Goal: Task Accomplishment & Management: Use online tool/utility

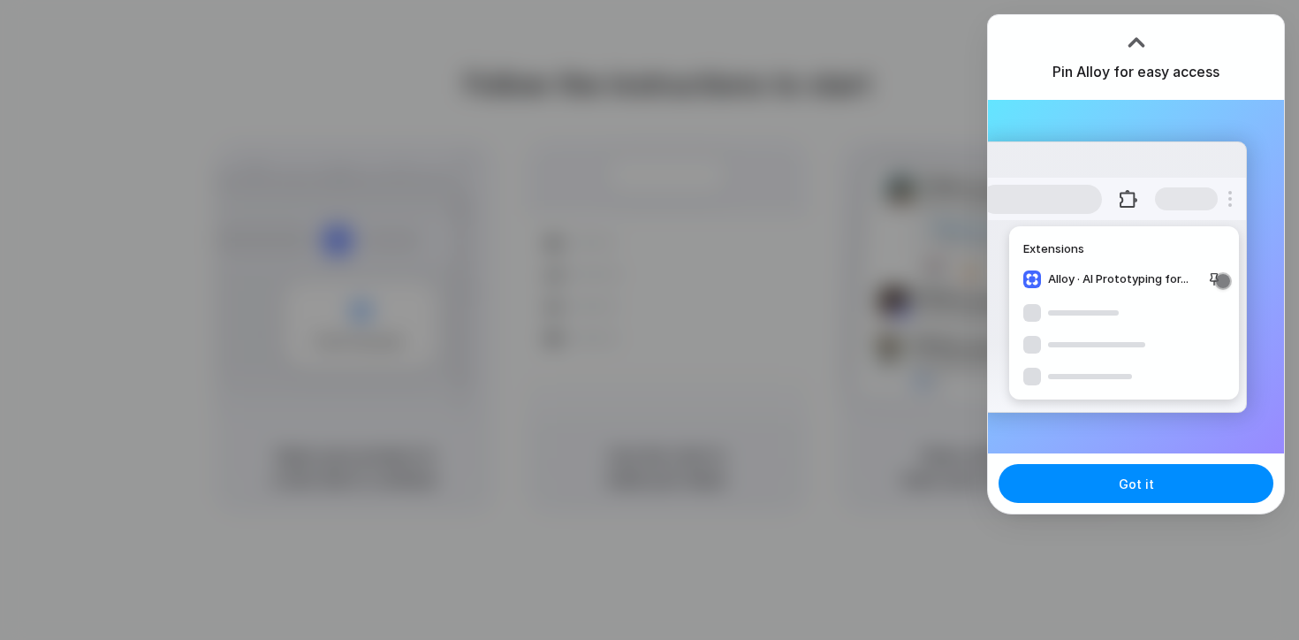
click at [1101, 506] on div "Got it" at bounding box center [1136, 483] width 296 height 60
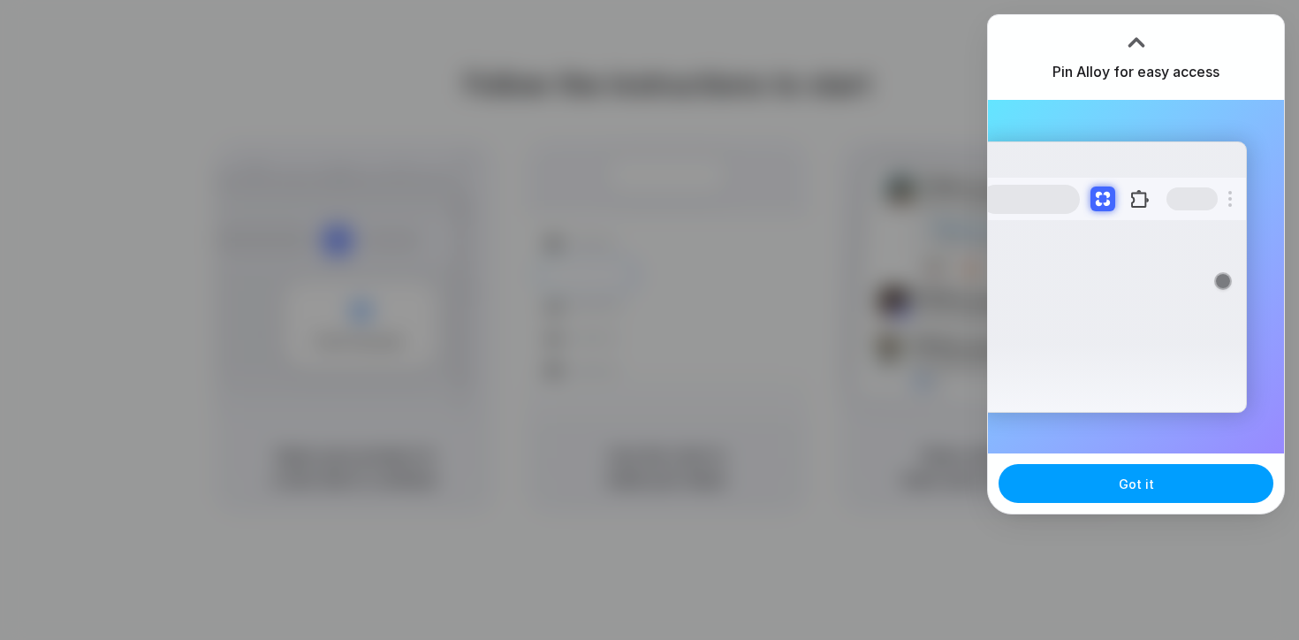
click at [1105, 491] on button "Got it" at bounding box center [1136, 483] width 275 height 39
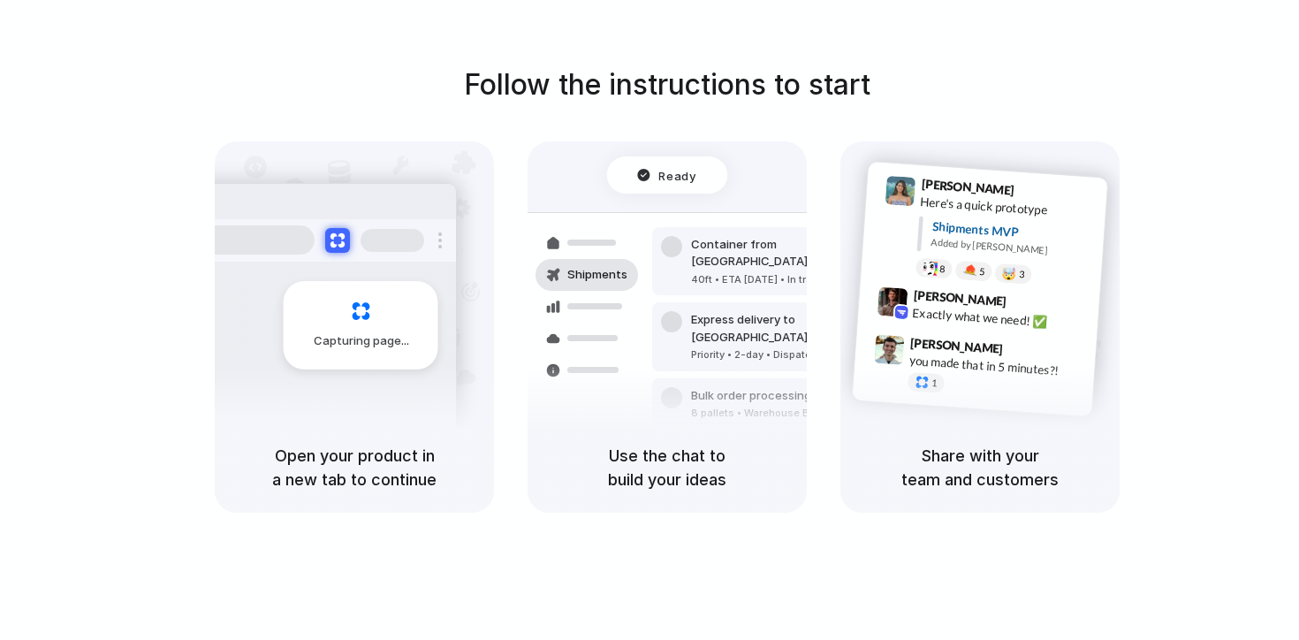
click at [1266, 128] on div "Follow the instructions to start Capturing page Open your product in a new tab …" at bounding box center [667, 288] width 1299 height 449
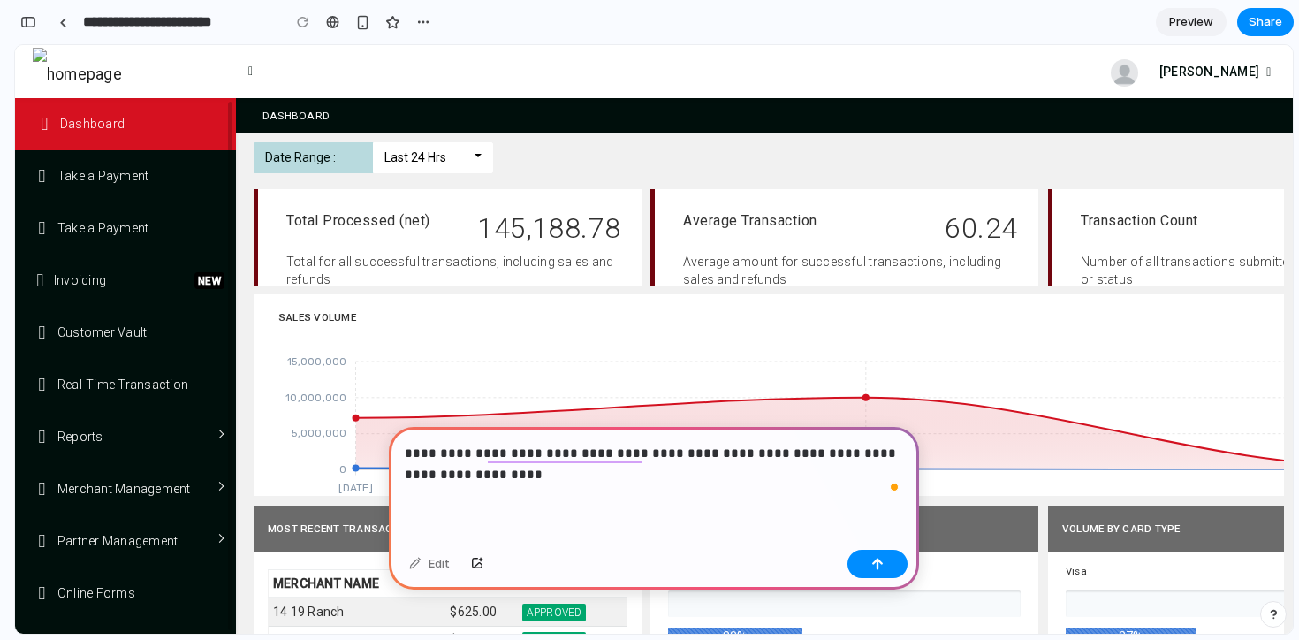
click at [911, 568] on div "Edit" at bounding box center [654, 566] width 530 height 47
click at [887, 565] on button "button" at bounding box center [878, 564] width 60 height 28
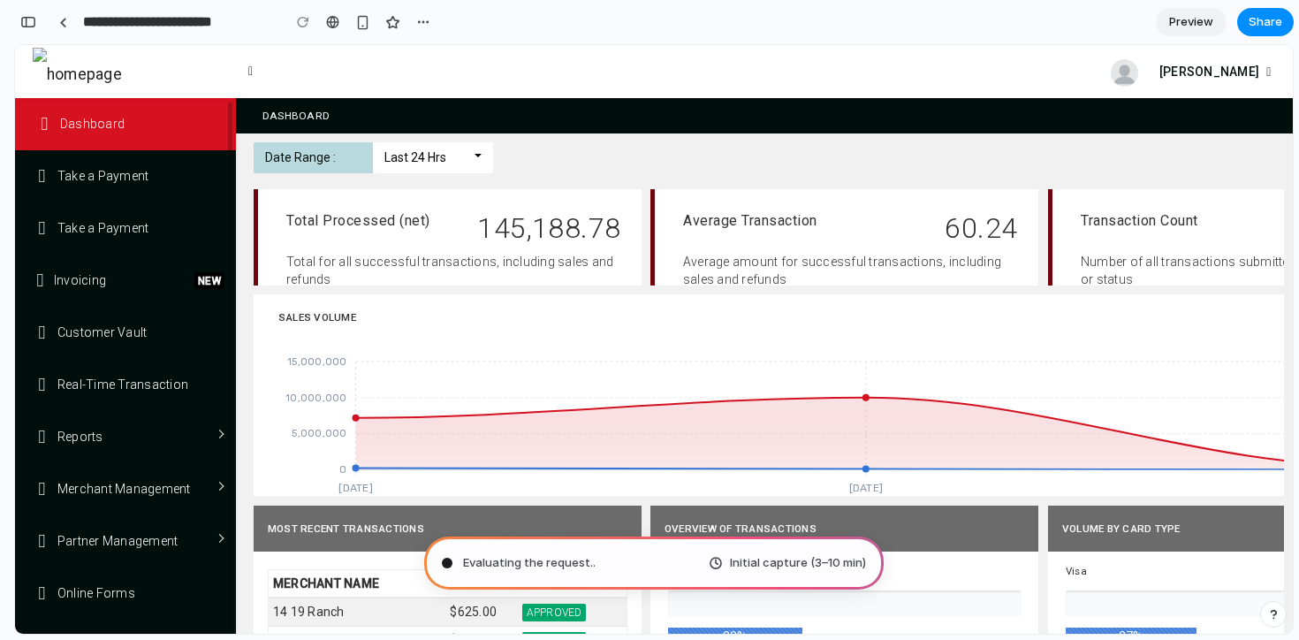
type input "**********"
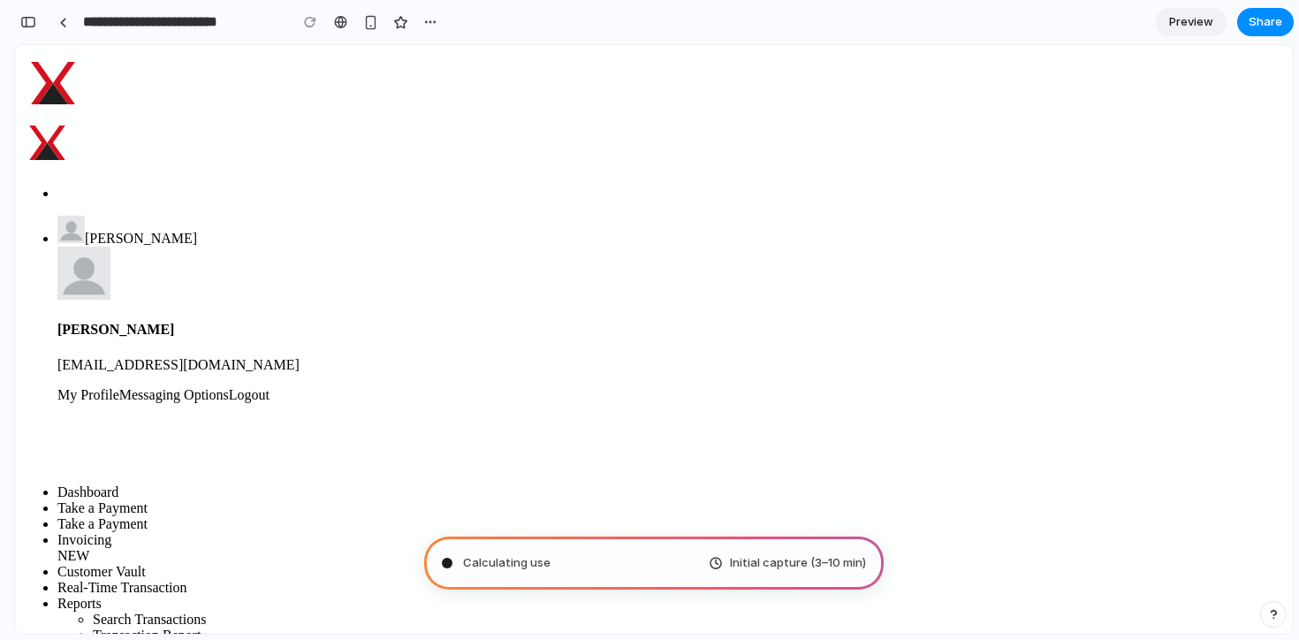
scroll to position [689, 0]
drag, startPoint x: 656, startPoint y: 282, endPoint x: 637, endPoint y: 292, distance: 21.0
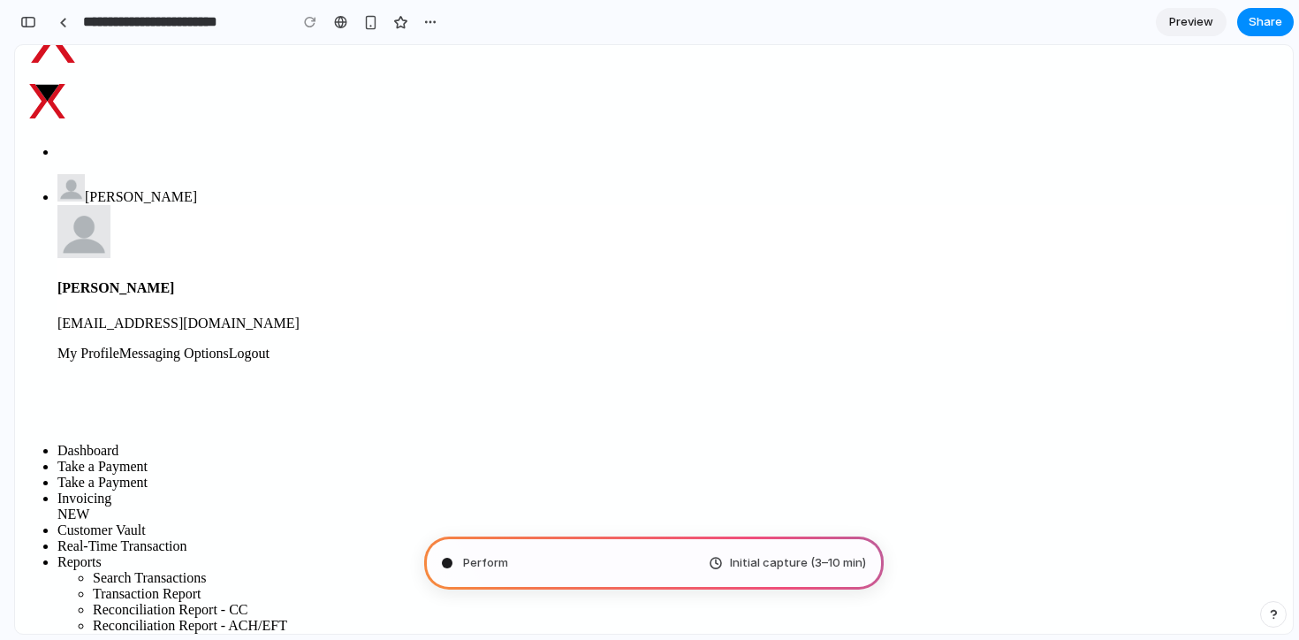
scroll to position [301, 0]
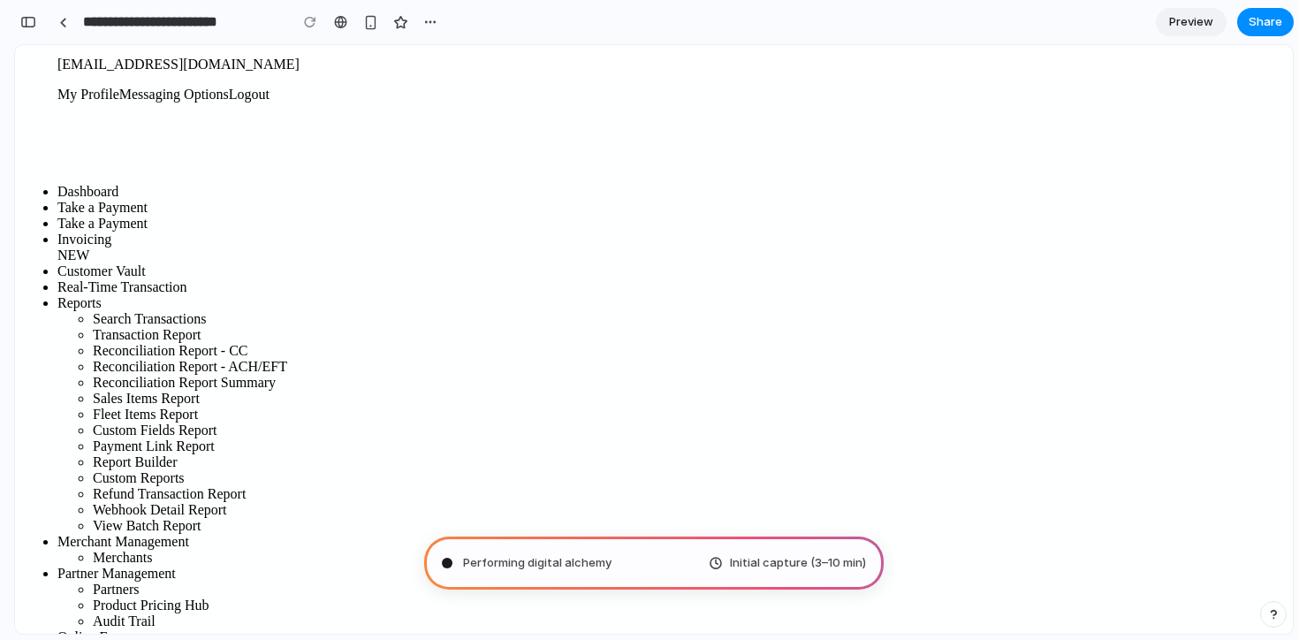
click at [802, 565] on span "Initial capture (3–10 min)" at bounding box center [798, 563] width 136 height 18
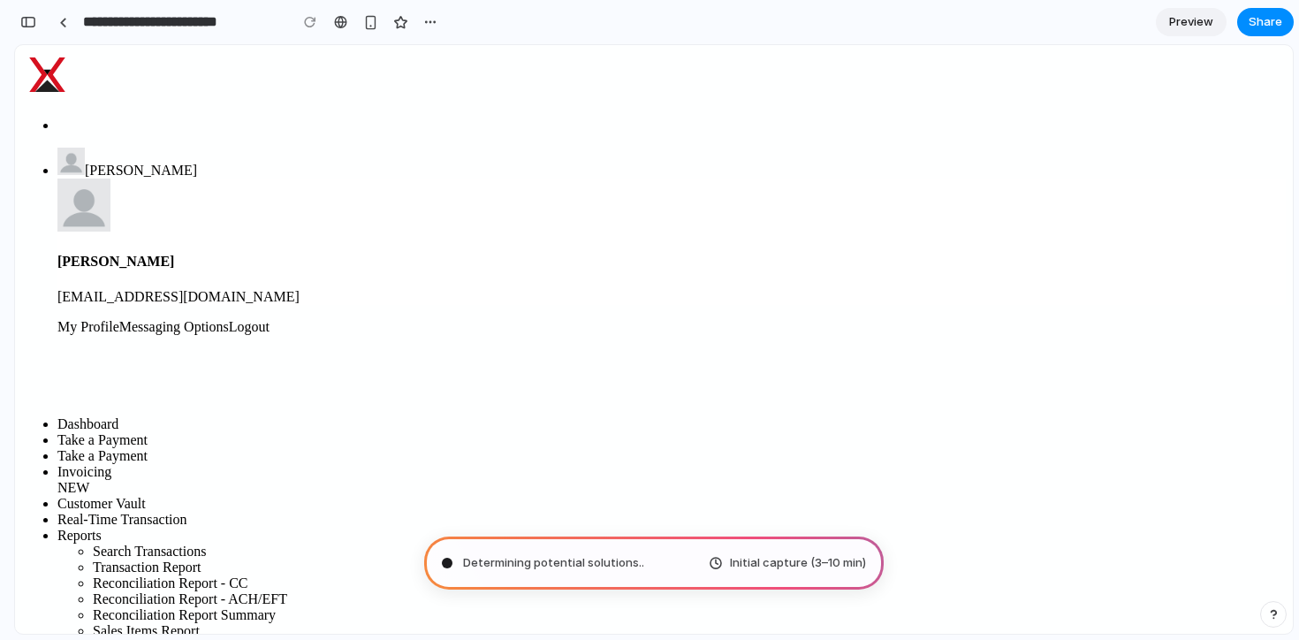
scroll to position [0, 0]
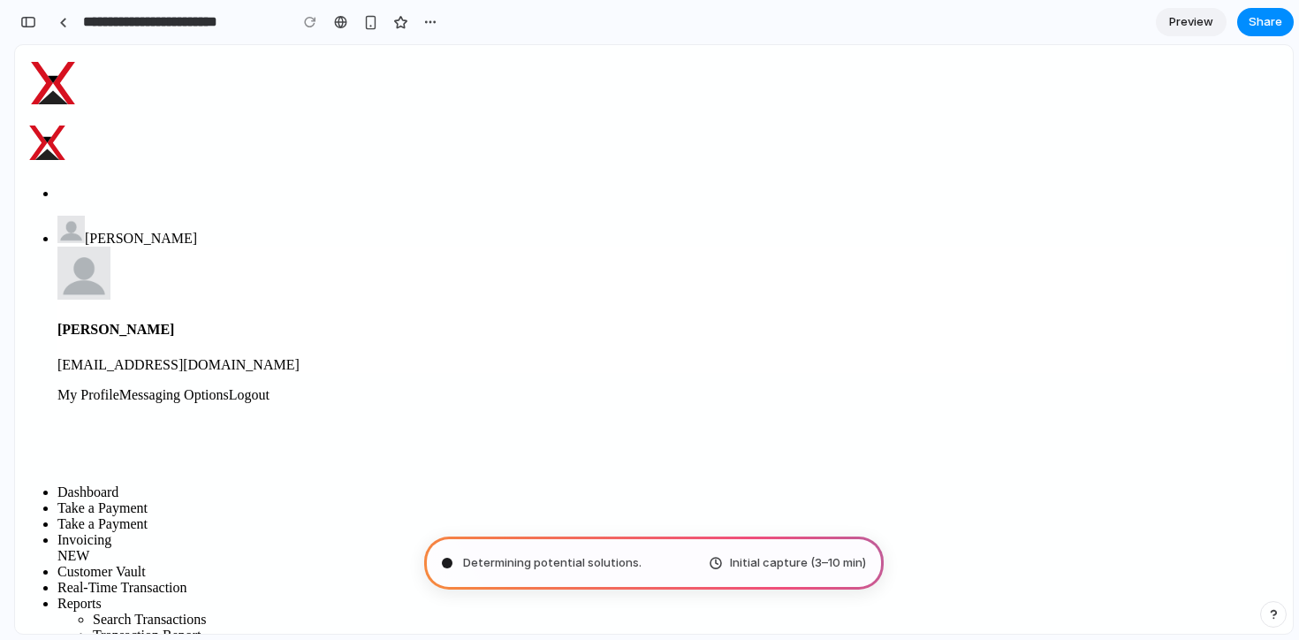
click at [1207, 31] on link "Preview" at bounding box center [1191, 22] width 71 height 28
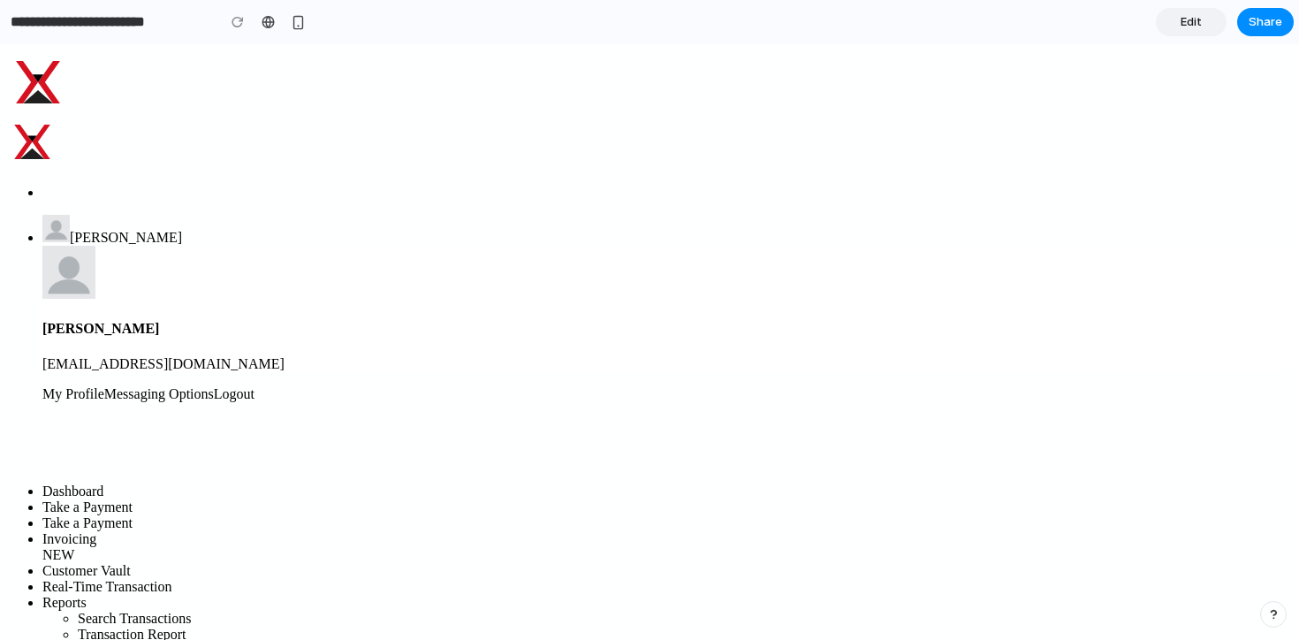
click at [1188, 20] on span "Edit" at bounding box center [1191, 22] width 21 height 18
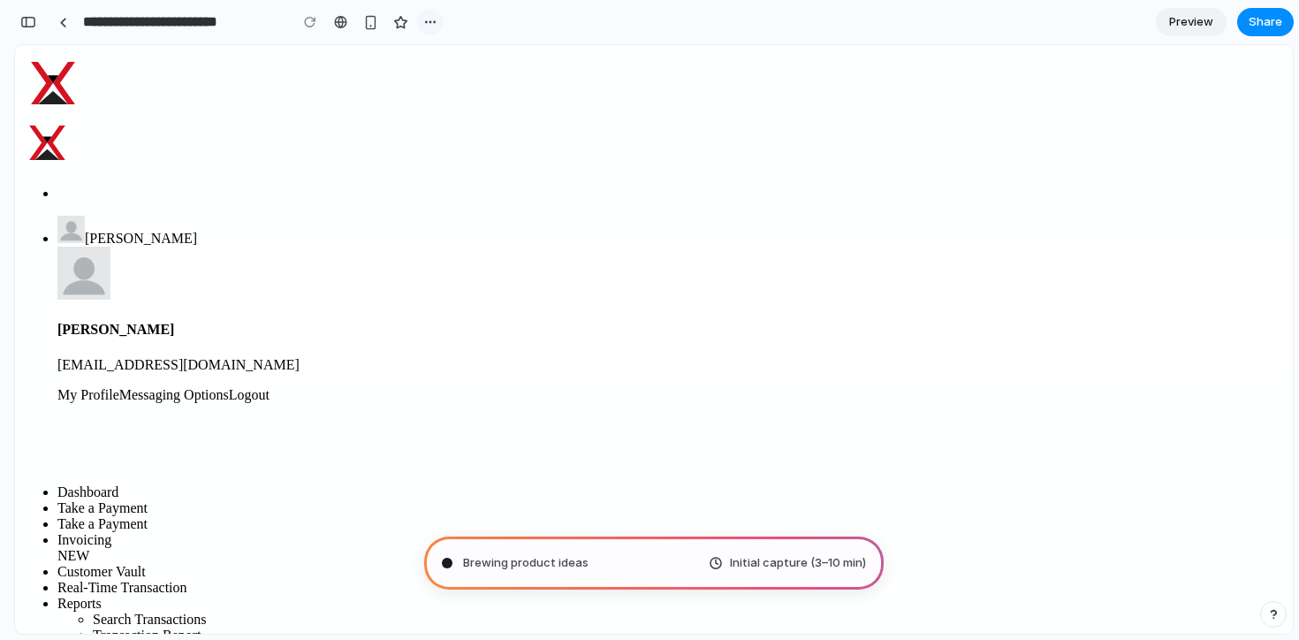
click at [432, 29] on button "button" at bounding box center [430, 22] width 27 height 27
click at [657, 33] on div "Duplicate Delete" at bounding box center [649, 320] width 1299 height 640
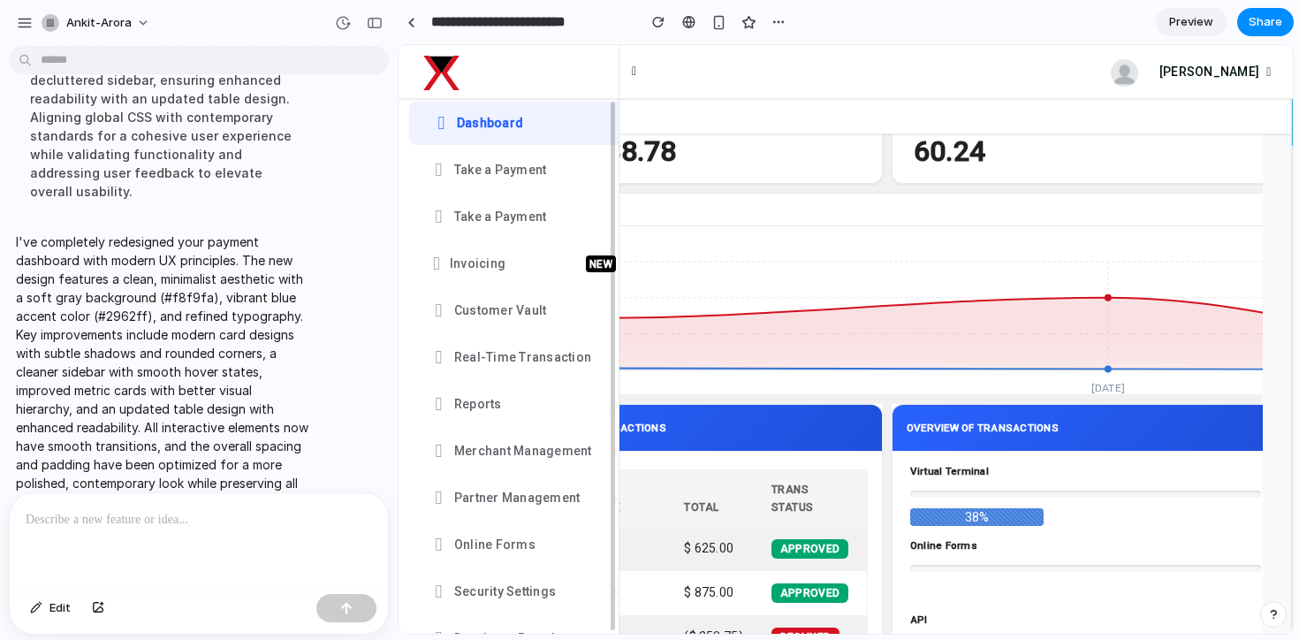
scroll to position [0, 0]
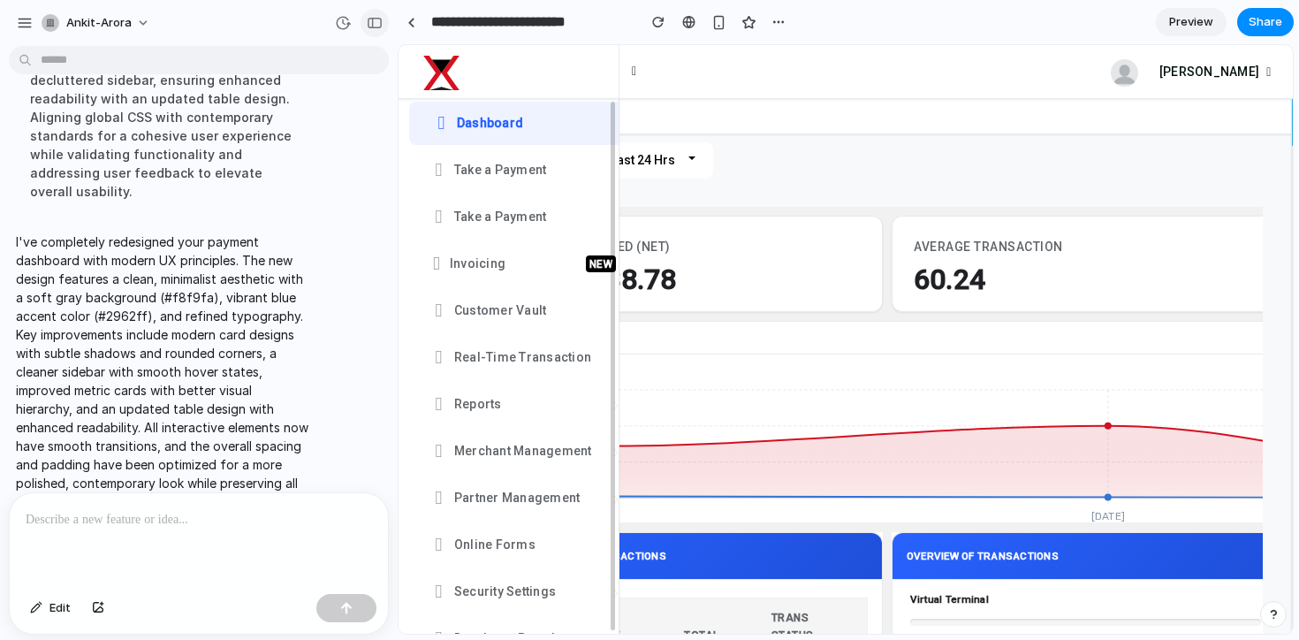
click at [379, 23] on div "button" at bounding box center [375, 23] width 16 height 12
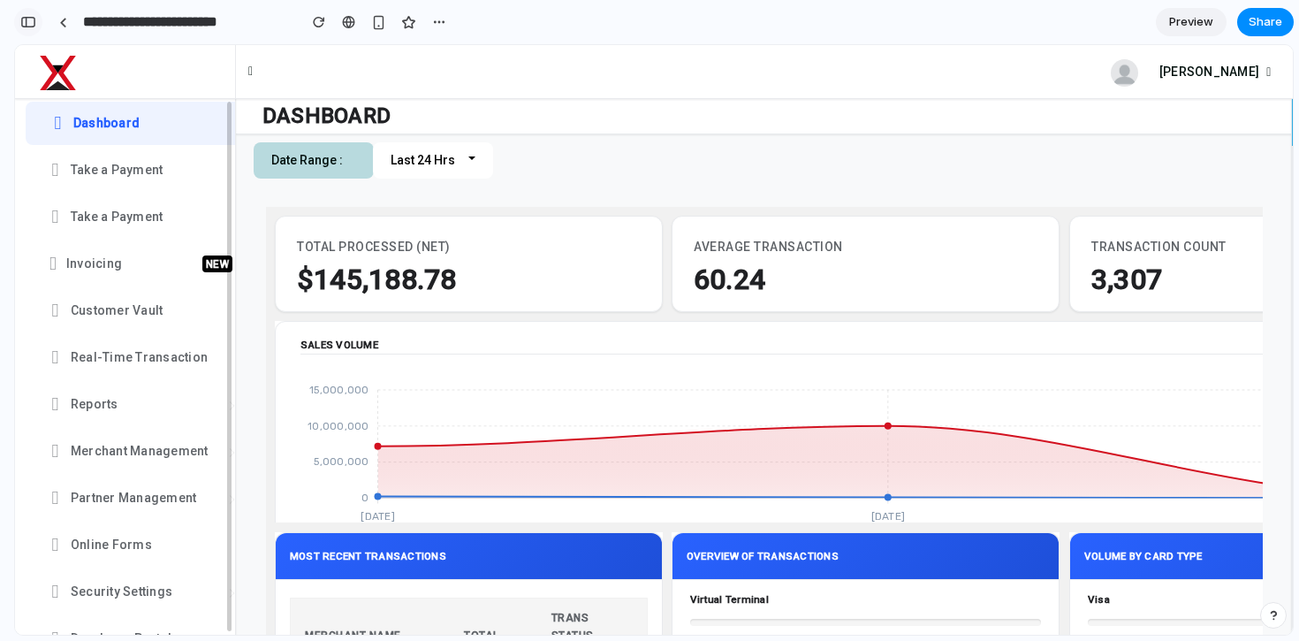
click at [35, 19] on div "button" at bounding box center [28, 22] width 16 height 12
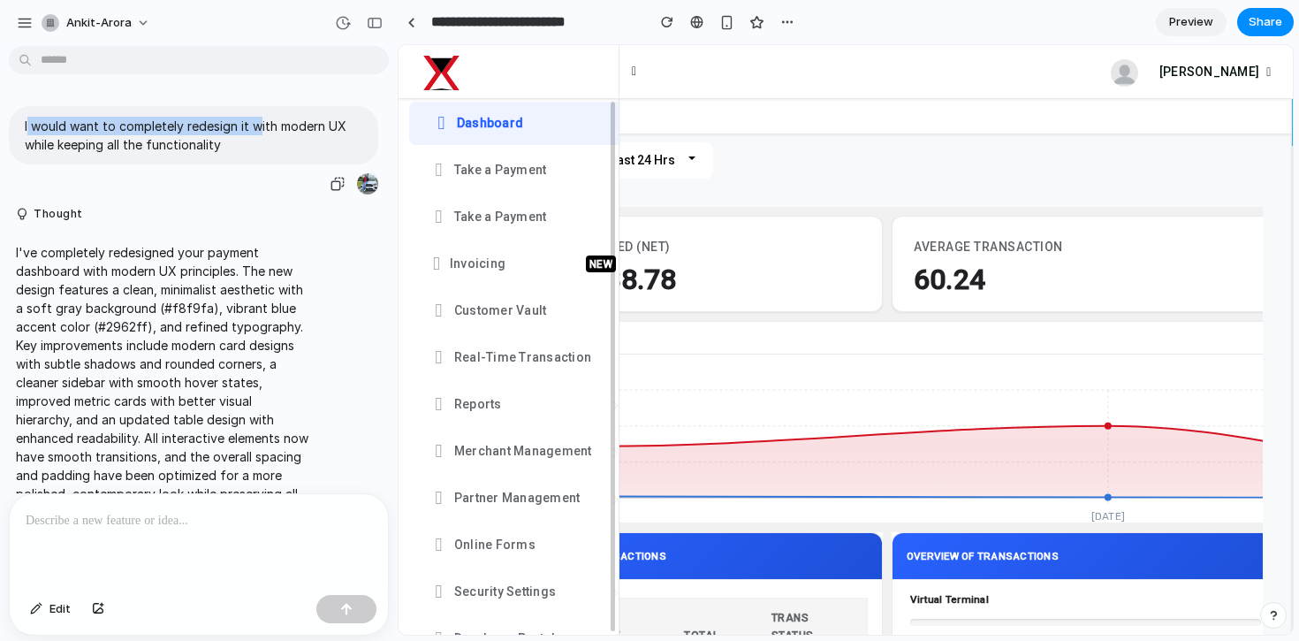
drag, startPoint x: 27, startPoint y: 126, endPoint x: 260, endPoint y: 125, distance: 233.3
click at [260, 126] on p "I would want to completely redesign it with modern UX while keeping all the fun…" at bounding box center [194, 135] width 338 height 37
click at [292, 133] on p "I would want to completely redesign it with modern UX while keeping all the fun…" at bounding box center [194, 135] width 338 height 37
click at [377, 14] on button "button" at bounding box center [375, 23] width 28 height 28
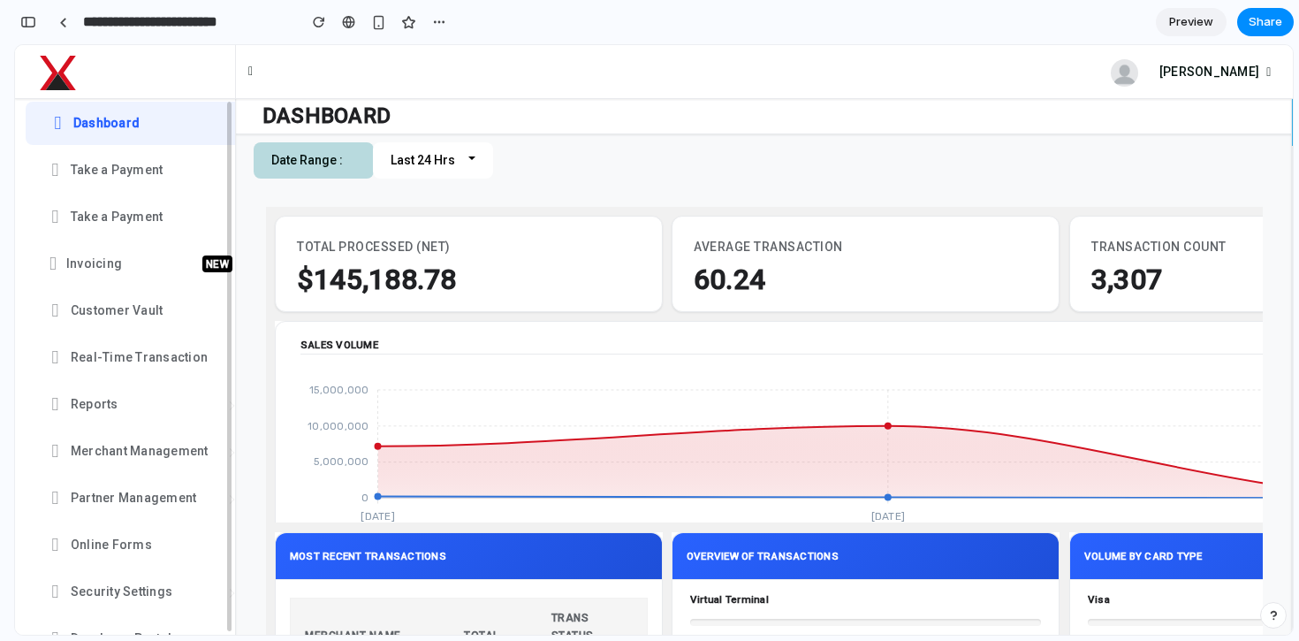
click at [471, 157] on button "Last 24 Hrs" at bounding box center [433, 160] width 120 height 36
click at [118, 171] on span "Take a Payment" at bounding box center [150, 170] width 159 height 22
click at [121, 110] on link "Dashboard" at bounding box center [136, 123] width 221 height 43
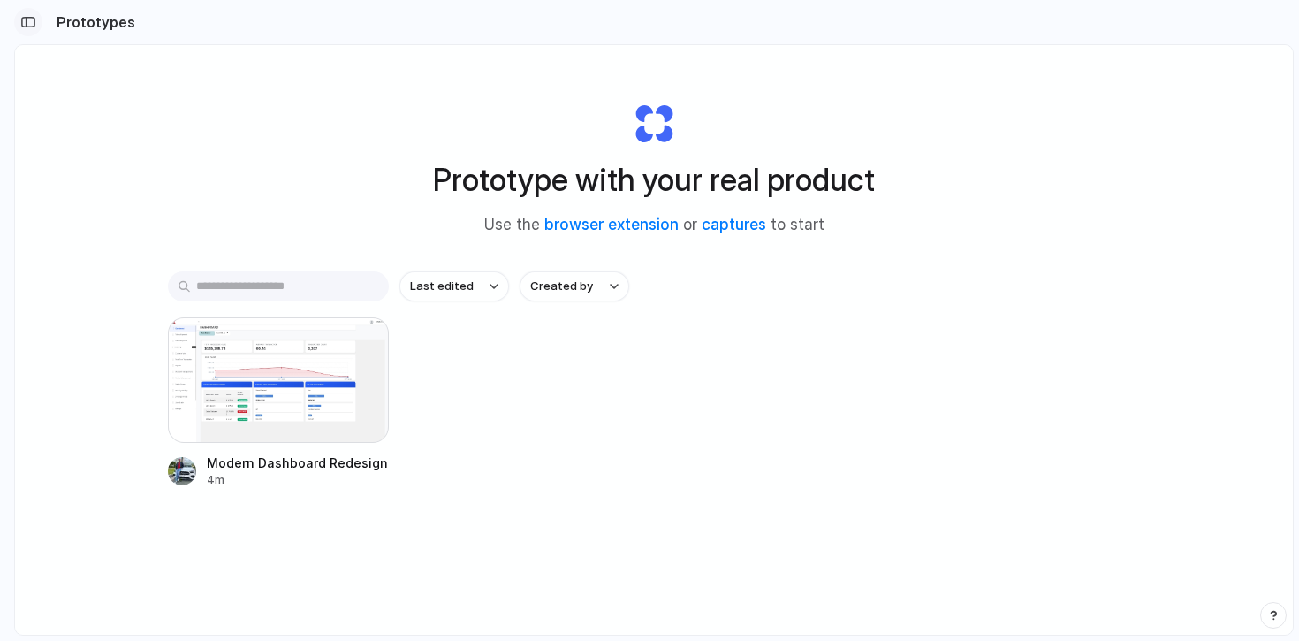
click at [36, 17] on button "button" at bounding box center [28, 22] width 28 height 28
